Goal: Transaction & Acquisition: Purchase product/service

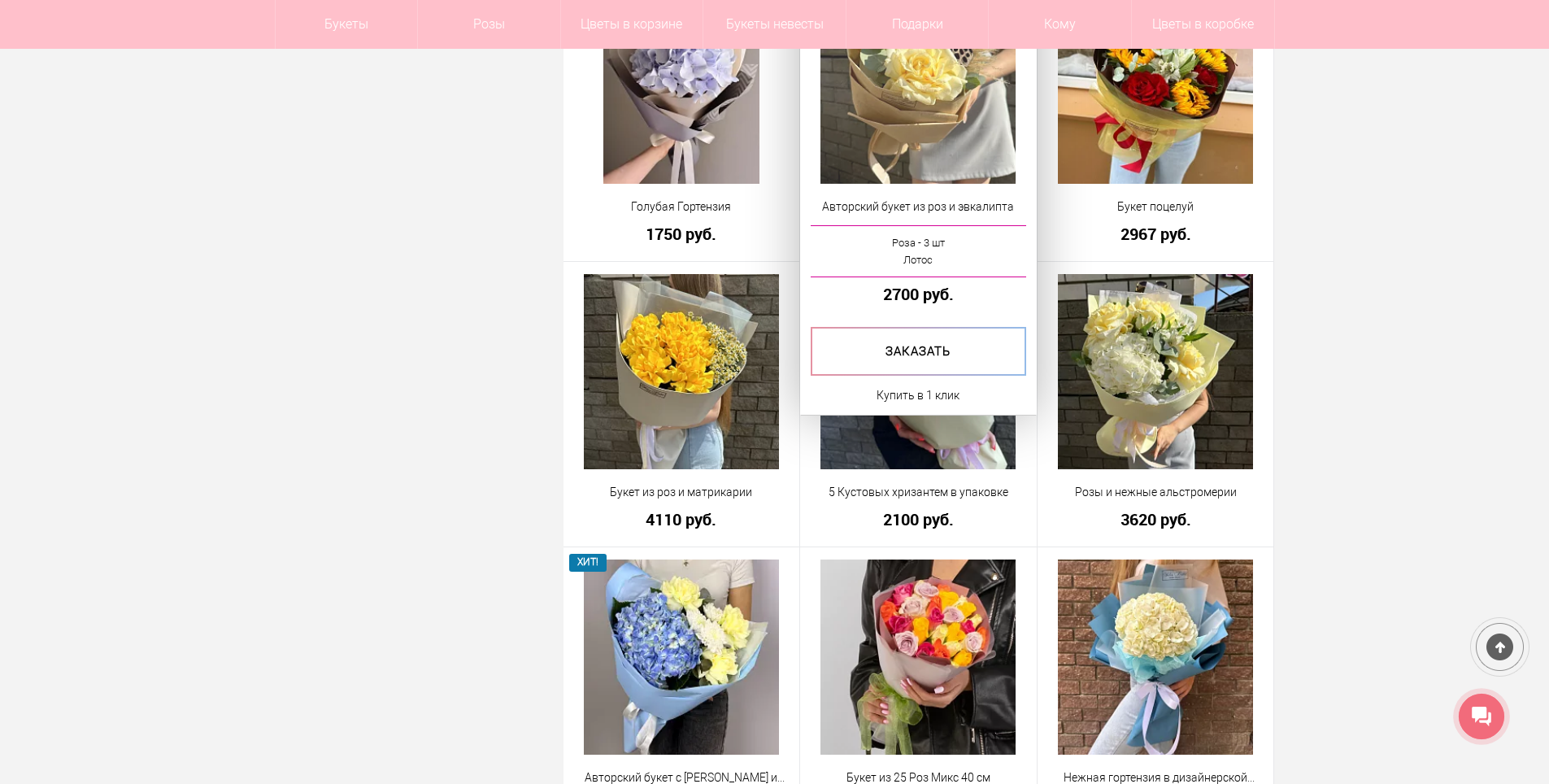
scroll to position [2764, 0]
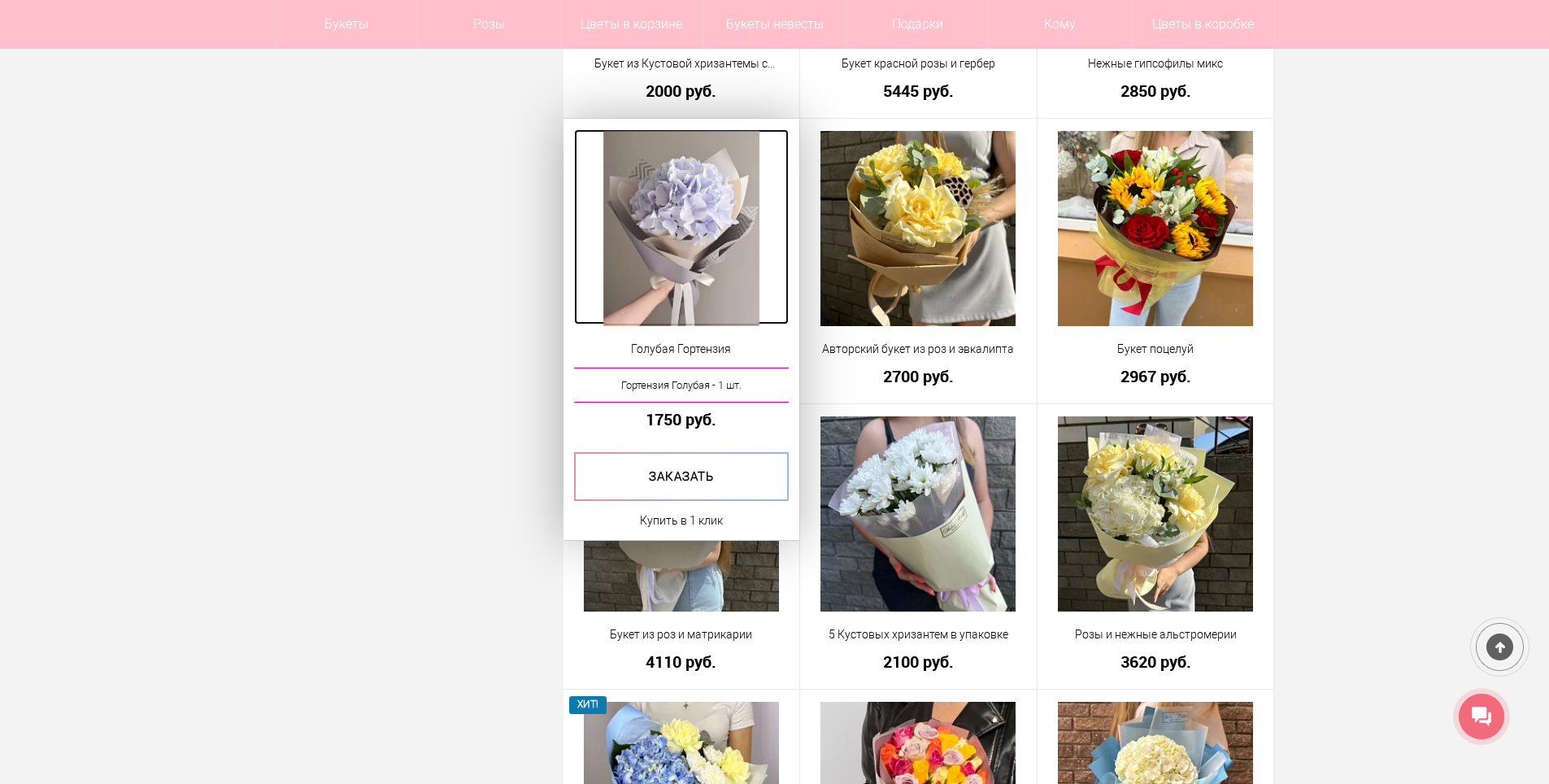
click at [689, 217] on img at bounding box center [681, 229] width 156 height 196
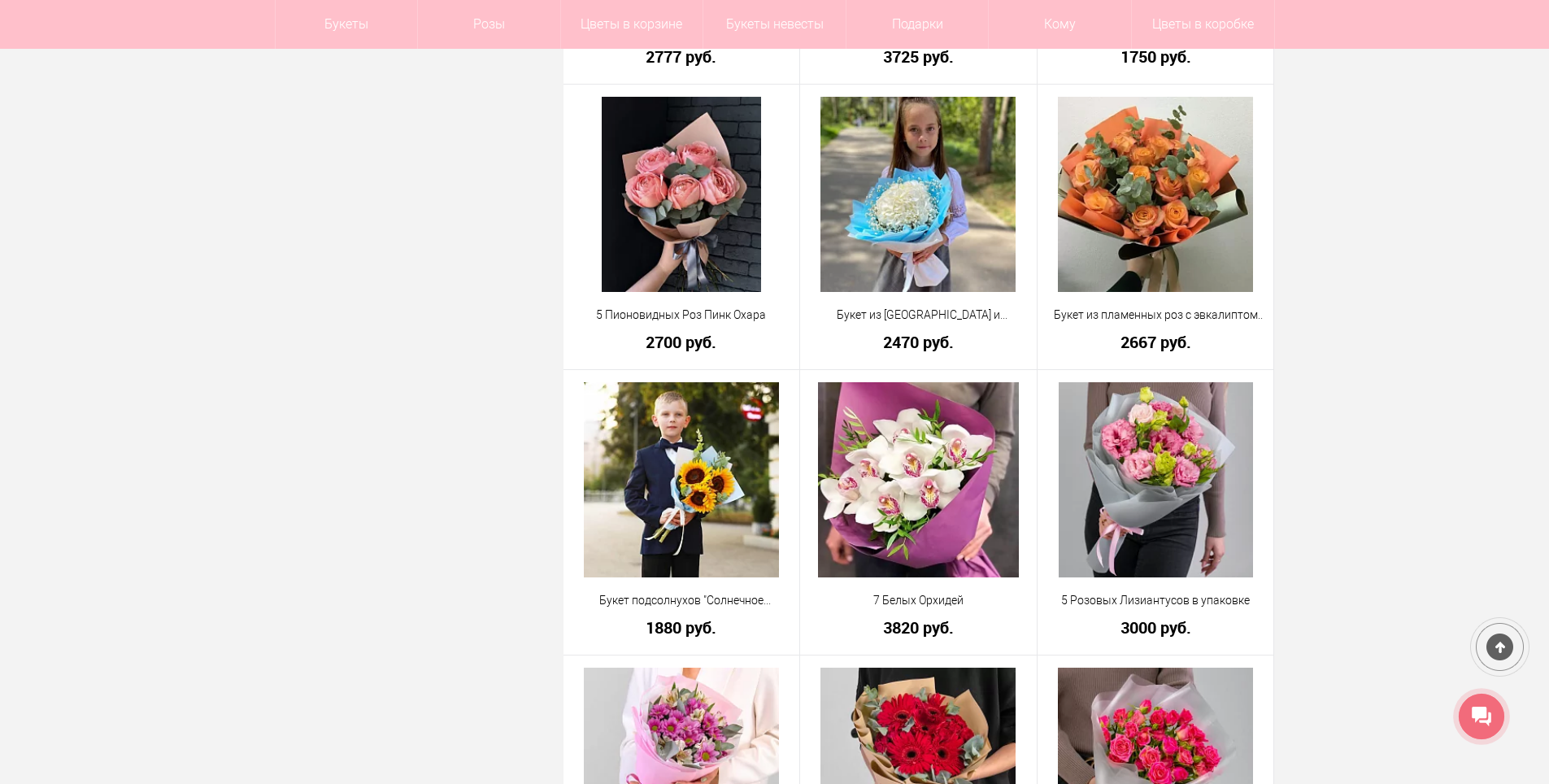
scroll to position [3707, 0]
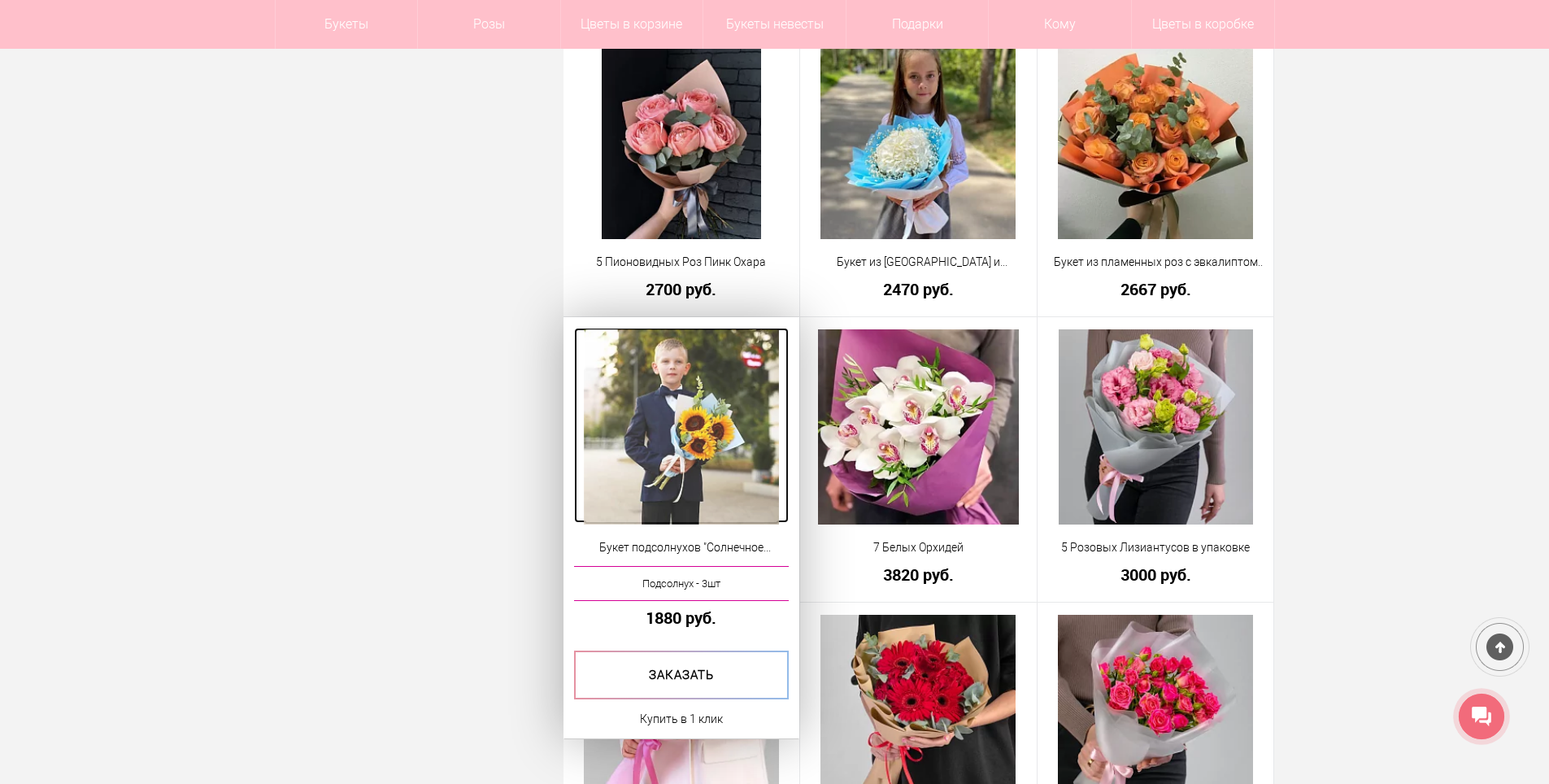
click at [675, 409] on img at bounding box center [681, 427] width 196 height 196
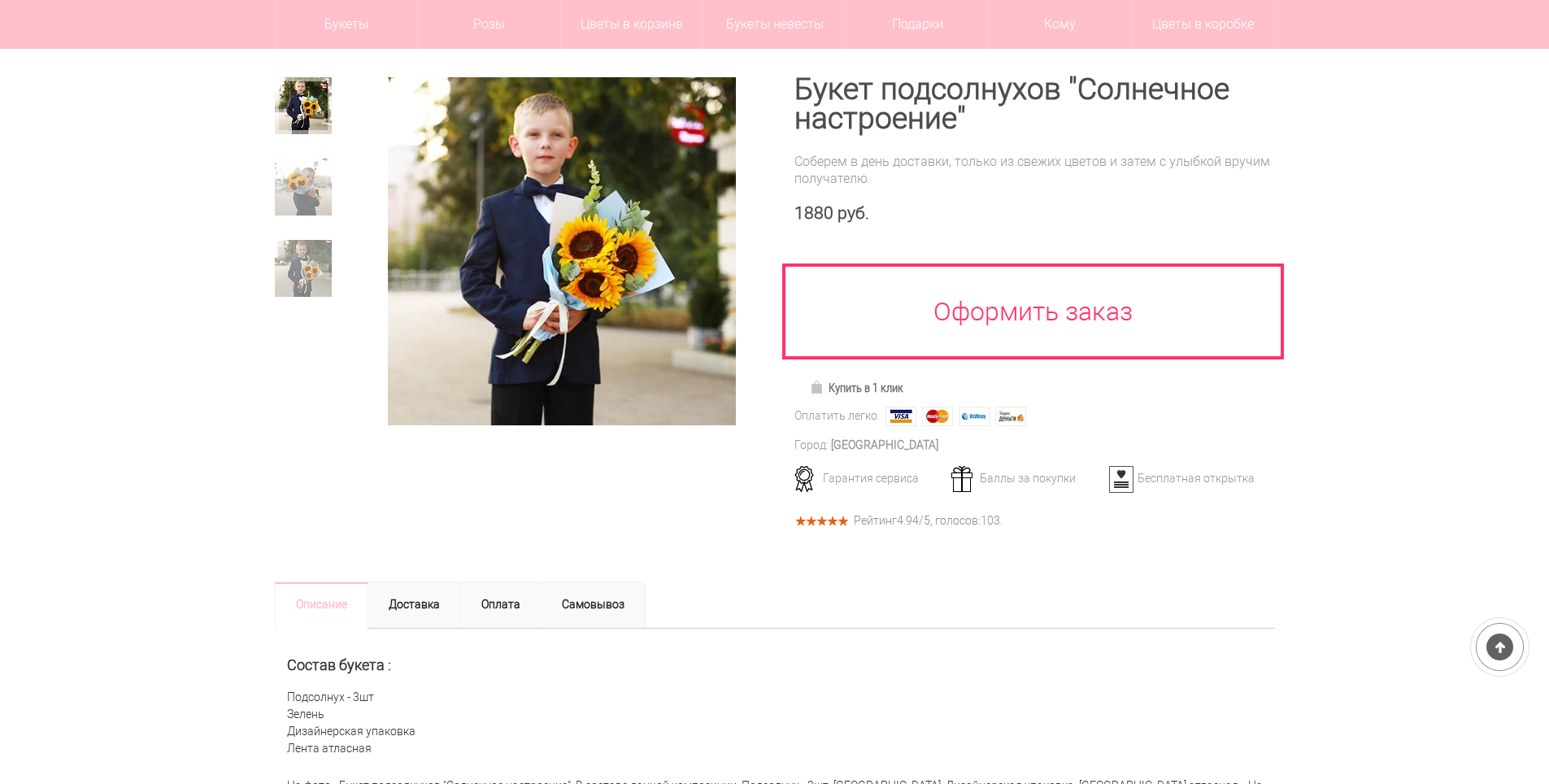
scroll to position [162, 0]
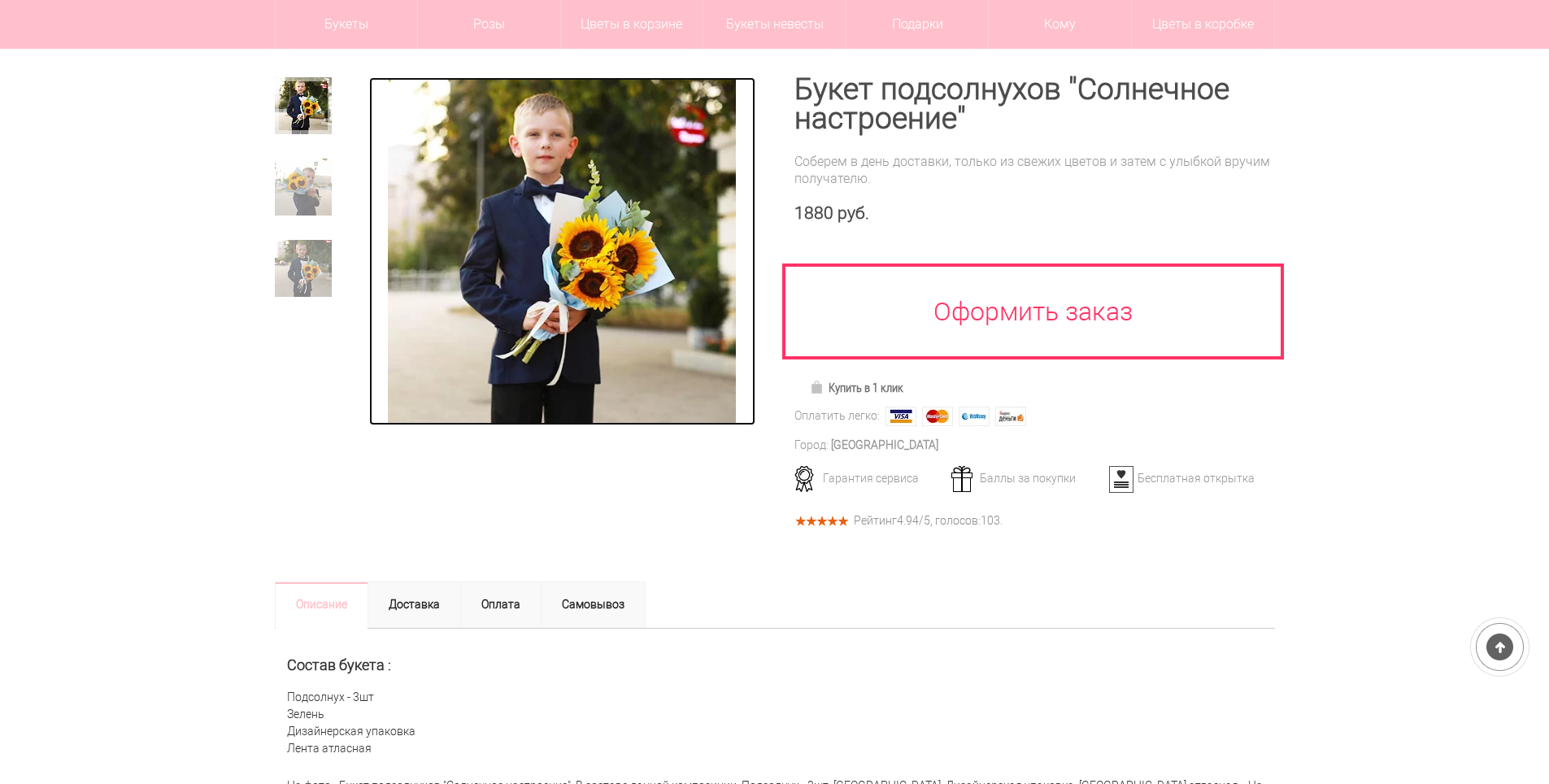
click at [570, 213] on img at bounding box center [561, 250] width 347 height 347
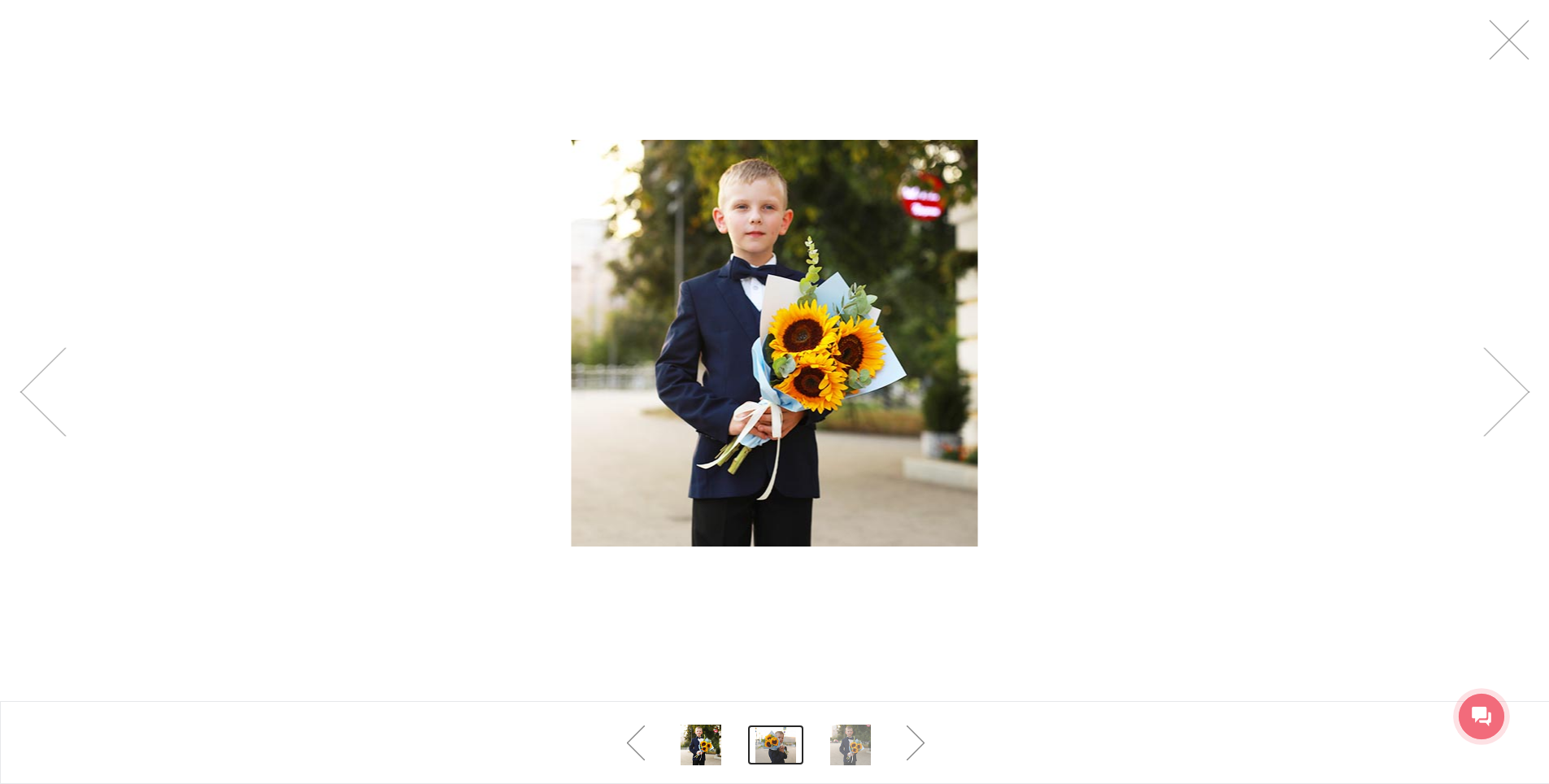
click at [783, 738] on link at bounding box center [775, 745] width 57 height 41
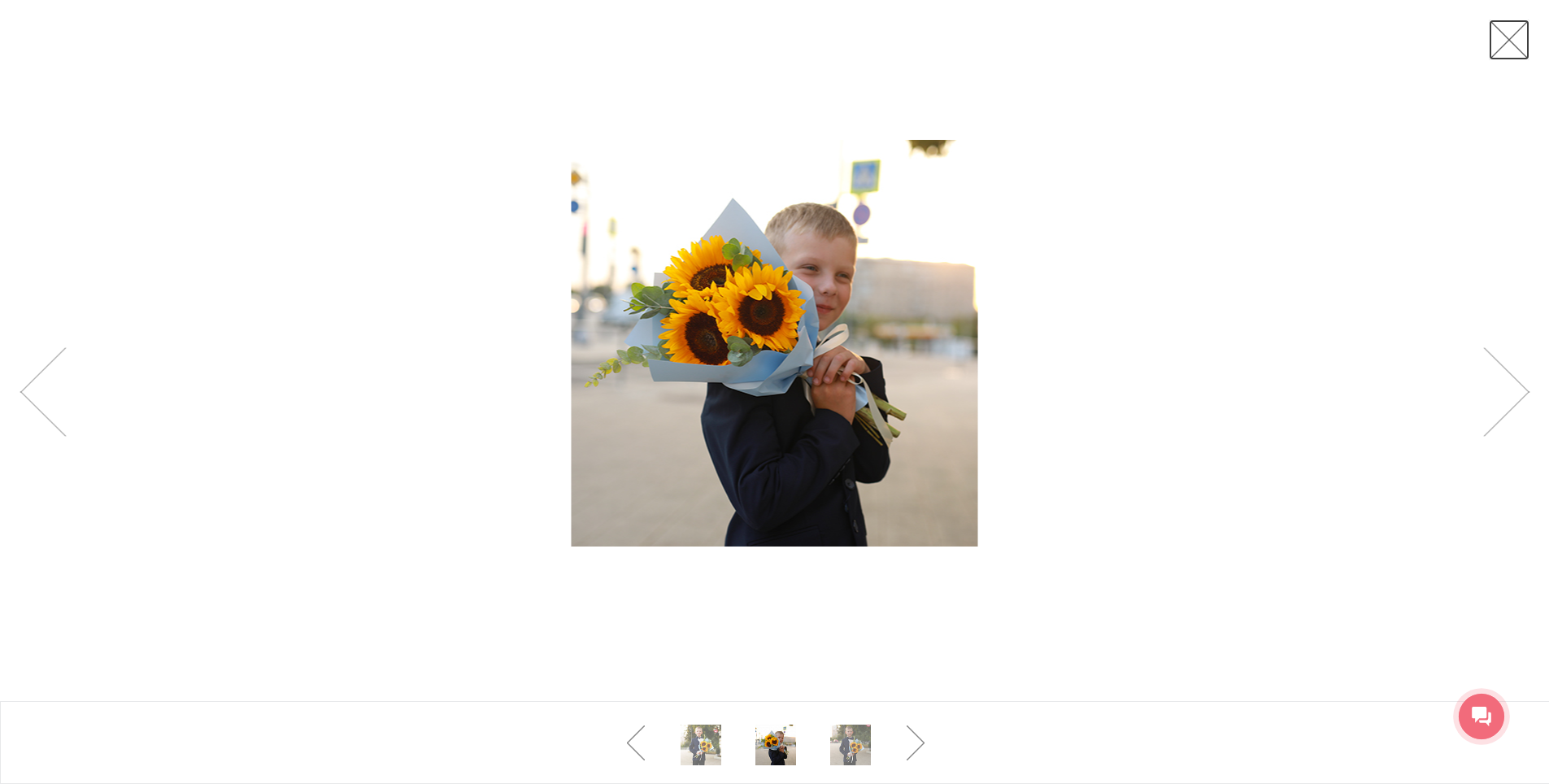
click at [1513, 49] on link at bounding box center [1509, 40] width 41 height 41
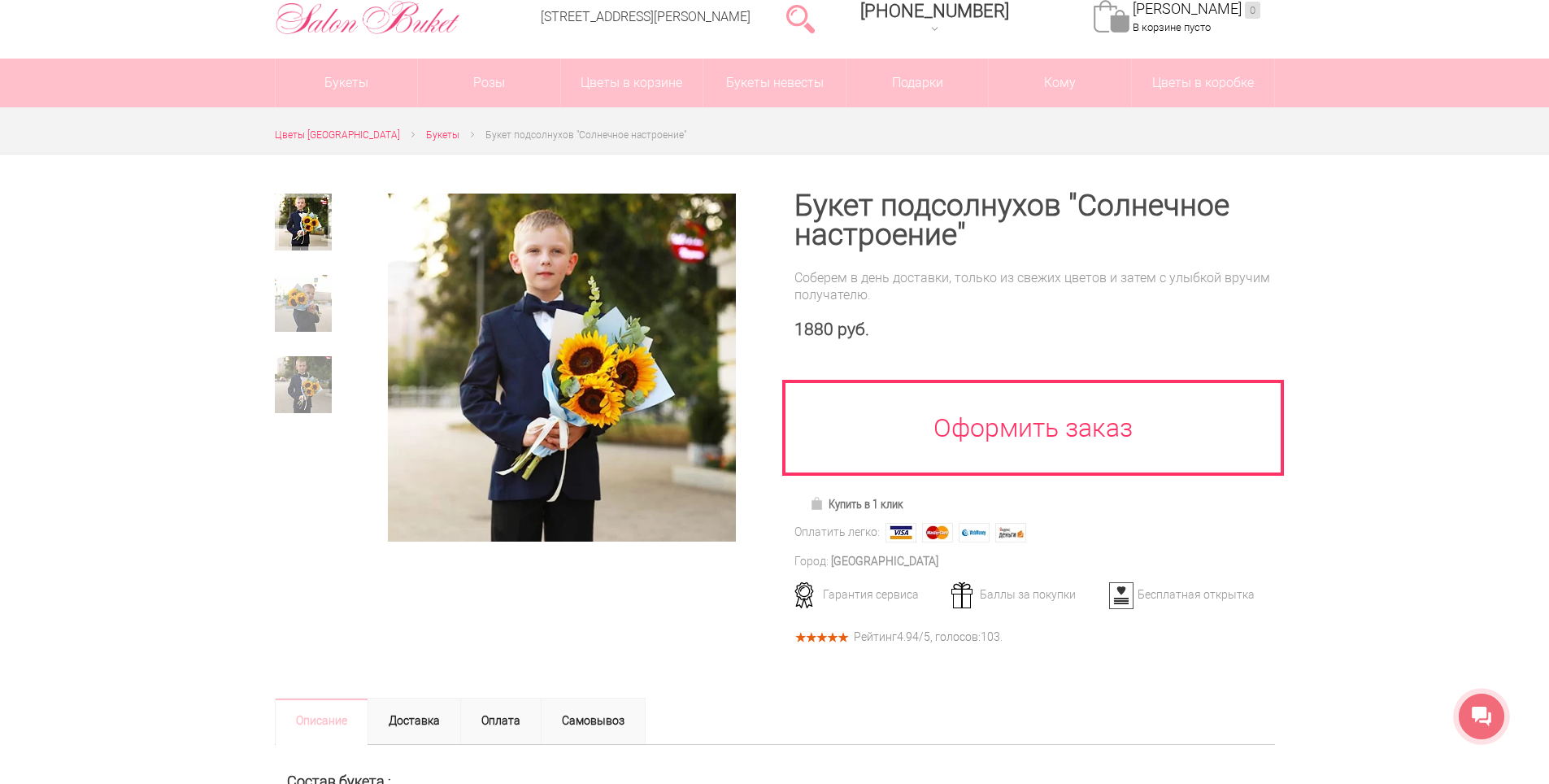
scroll to position [0, 0]
